Goal: Transaction & Acquisition: Purchase product/service

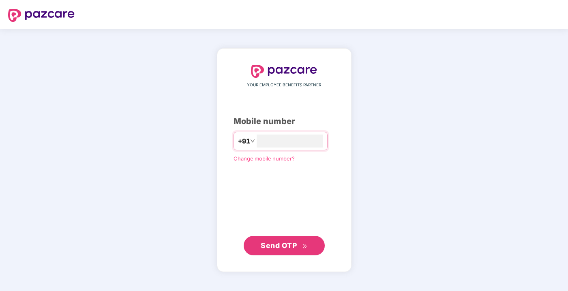
type input "**********"
click at [281, 245] on span "Send OTP" at bounding box center [279, 245] width 36 height 9
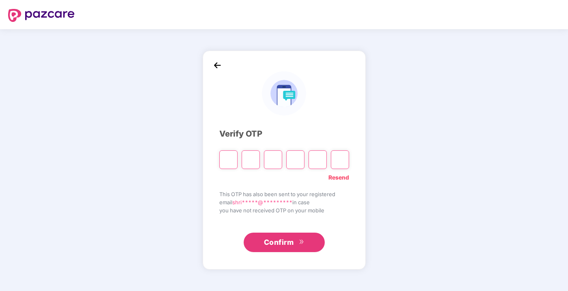
type input "*"
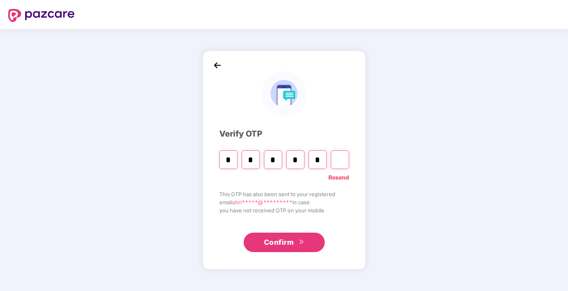
type input "*"
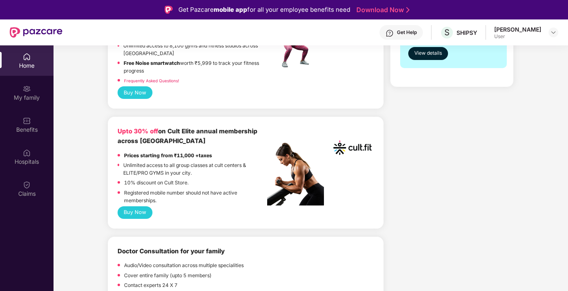
scroll to position [279, 0]
click at [140, 206] on button "Buy Now" at bounding box center [135, 212] width 35 height 13
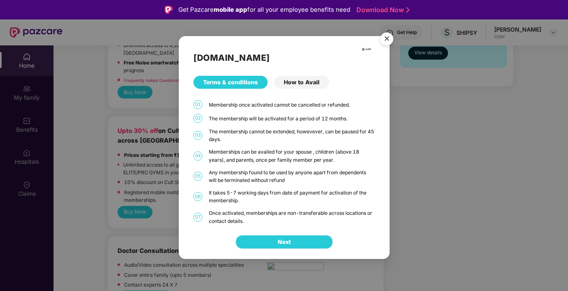
click at [281, 242] on span "Next" at bounding box center [284, 242] width 13 height 9
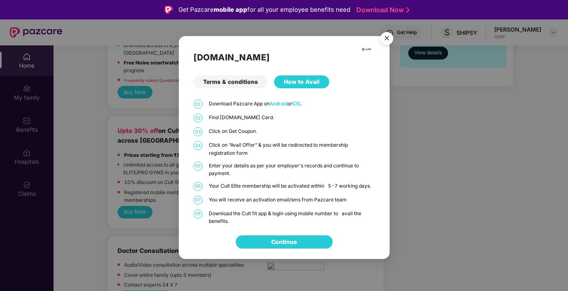
click at [281, 242] on link "Continue" at bounding box center [284, 242] width 26 height 9
click at [388, 40] on img "Close" at bounding box center [386, 39] width 23 height 23
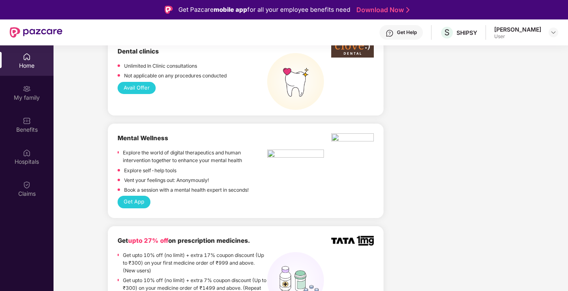
scroll to position [821, 0]
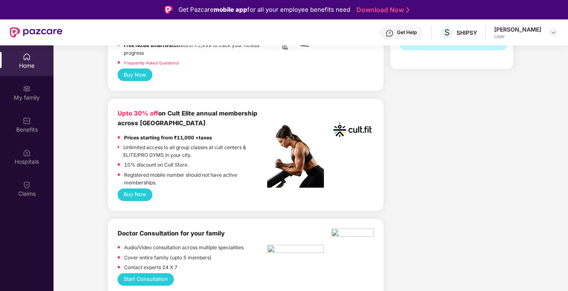
scroll to position [298, 0]
